Goal: Use online tool/utility: Utilize a website feature to perform a specific function

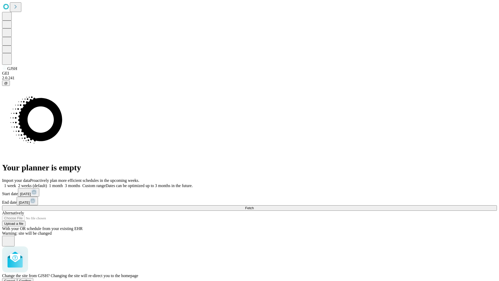
click at [31, 278] on span "Confirm" at bounding box center [25, 280] width 12 height 4
click at [63, 183] on label "1 month" at bounding box center [55, 185] width 16 height 4
click at [254, 206] on span "Fetch" at bounding box center [249, 208] width 9 height 4
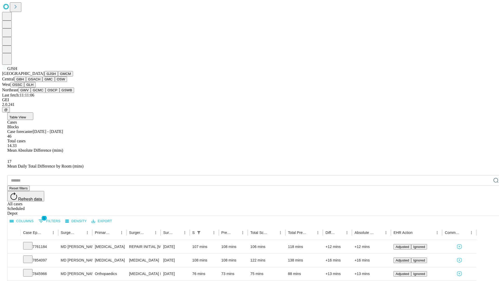
click at [58, 76] on button "GMCM" at bounding box center [65, 73] width 15 height 5
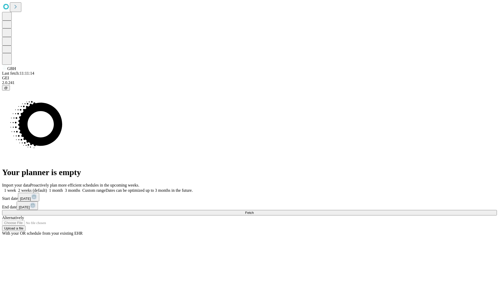
click at [63, 188] on label "1 month" at bounding box center [55, 190] width 16 height 4
click at [254, 210] on span "Fetch" at bounding box center [249, 212] width 9 height 4
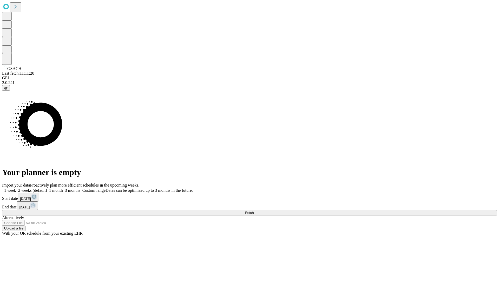
click at [63, 188] on label "1 month" at bounding box center [55, 190] width 16 height 4
click at [254, 210] on span "Fetch" at bounding box center [249, 212] width 9 height 4
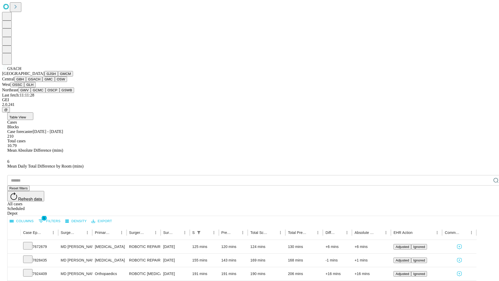
click at [42, 82] on button "GMC" at bounding box center [48, 78] width 12 height 5
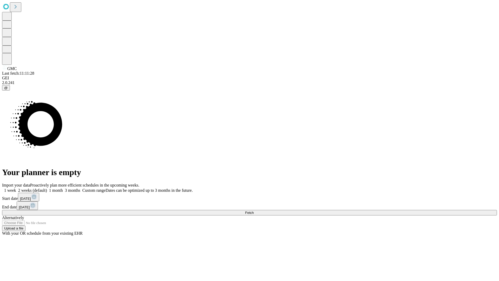
click at [254, 210] on span "Fetch" at bounding box center [249, 212] width 9 height 4
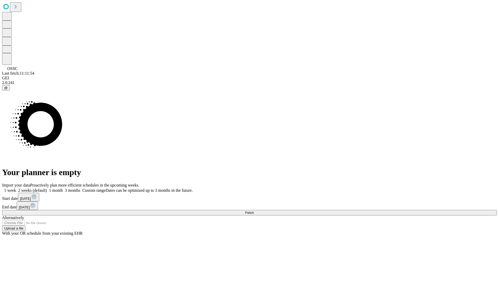
click at [63, 188] on label "1 month" at bounding box center [55, 190] width 16 height 4
click at [254, 210] on span "Fetch" at bounding box center [249, 212] width 9 height 4
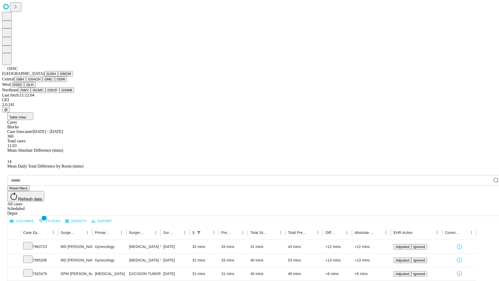
click at [35, 87] on button "GLH" at bounding box center [29, 84] width 11 height 5
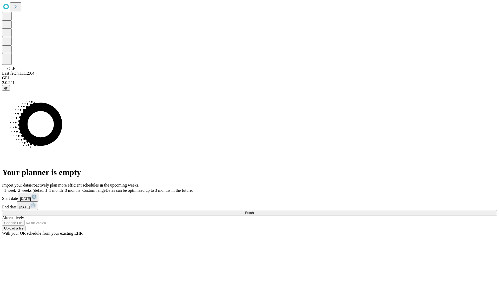
click at [254, 210] on span "Fetch" at bounding box center [249, 212] width 9 height 4
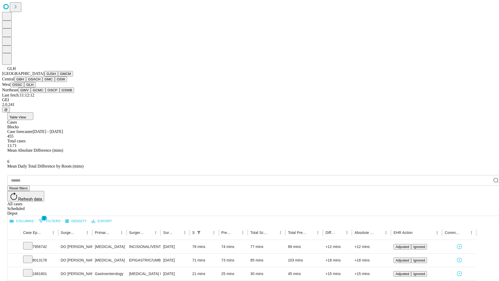
click at [31, 93] on button "GWV" at bounding box center [24, 89] width 12 height 5
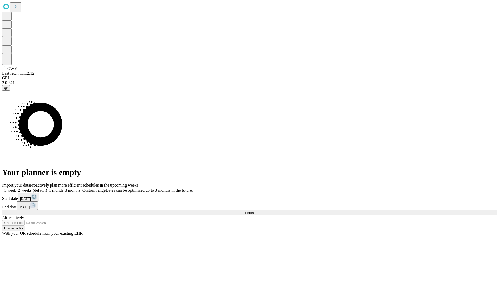
click at [63, 188] on label "1 month" at bounding box center [55, 190] width 16 height 4
click at [254, 210] on span "Fetch" at bounding box center [249, 212] width 9 height 4
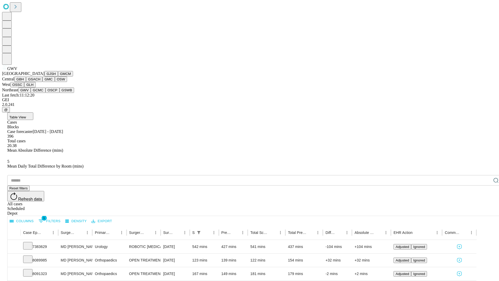
click at [40, 93] on button "GCMC" at bounding box center [38, 89] width 15 height 5
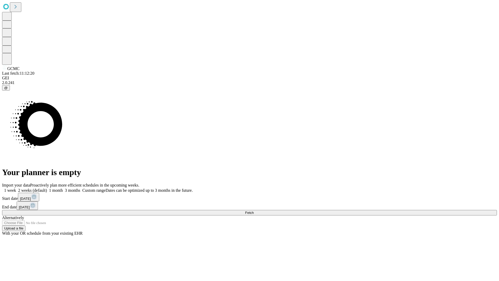
click at [63, 188] on label "1 month" at bounding box center [55, 190] width 16 height 4
click at [254, 210] on span "Fetch" at bounding box center [249, 212] width 9 height 4
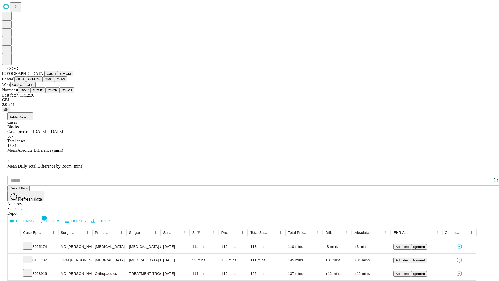
click at [45, 93] on button "OSCP" at bounding box center [52, 89] width 14 height 5
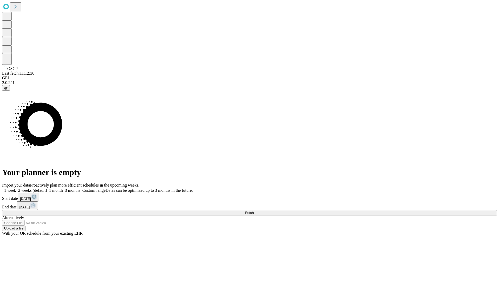
click at [63, 188] on label "1 month" at bounding box center [55, 190] width 16 height 4
click at [254, 210] on span "Fetch" at bounding box center [249, 212] width 9 height 4
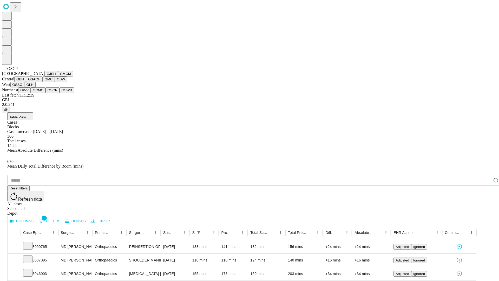
click at [59, 93] on button "GSWB" at bounding box center [66, 89] width 15 height 5
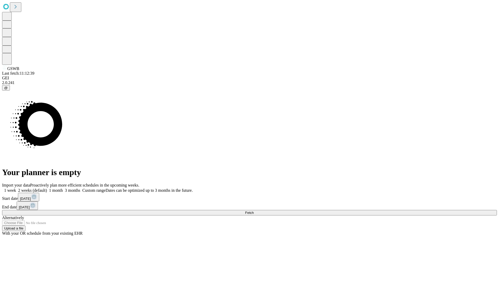
click at [63, 188] on label "1 month" at bounding box center [55, 190] width 16 height 4
click at [254, 210] on span "Fetch" at bounding box center [249, 212] width 9 height 4
